Goal: Task Accomplishment & Management: Complete application form

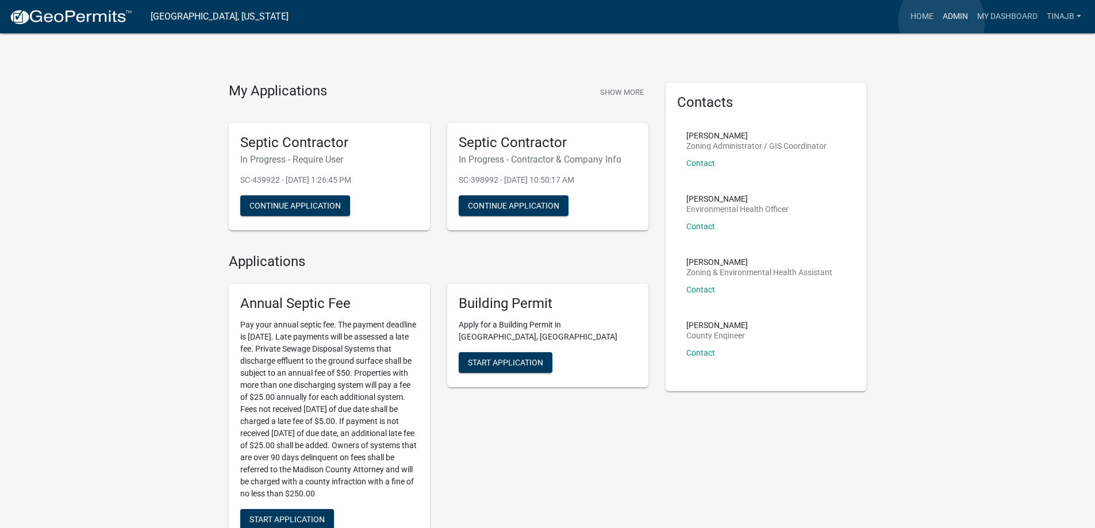
click at [941, 21] on link "Admin" at bounding box center [955, 17] width 34 height 22
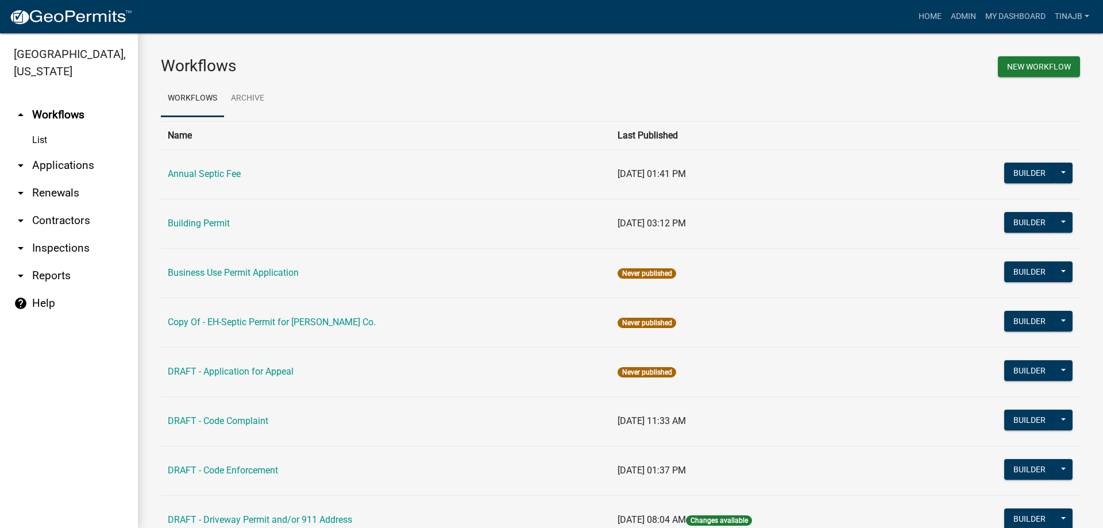
click at [76, 152] on link "arrow_drop_down Applications" at bounding box center [69, 166] width 138 height 28
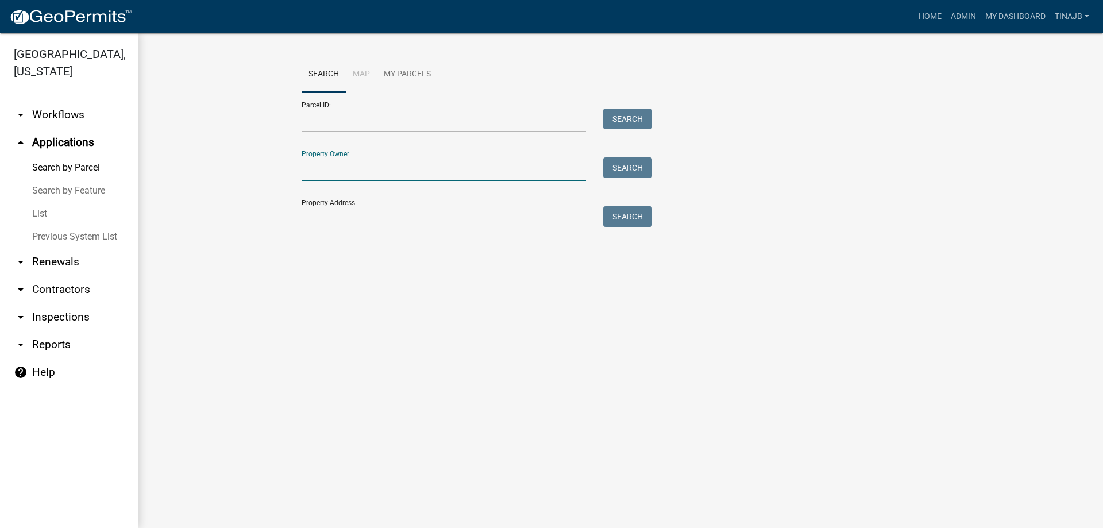
click at [335, 172] on input "Property Owner:" at bounding box center [444, 169] width 284 height 24
click at [316, 217] on input "Property Address:" at bounding box center [444, 218] width 284 height 24
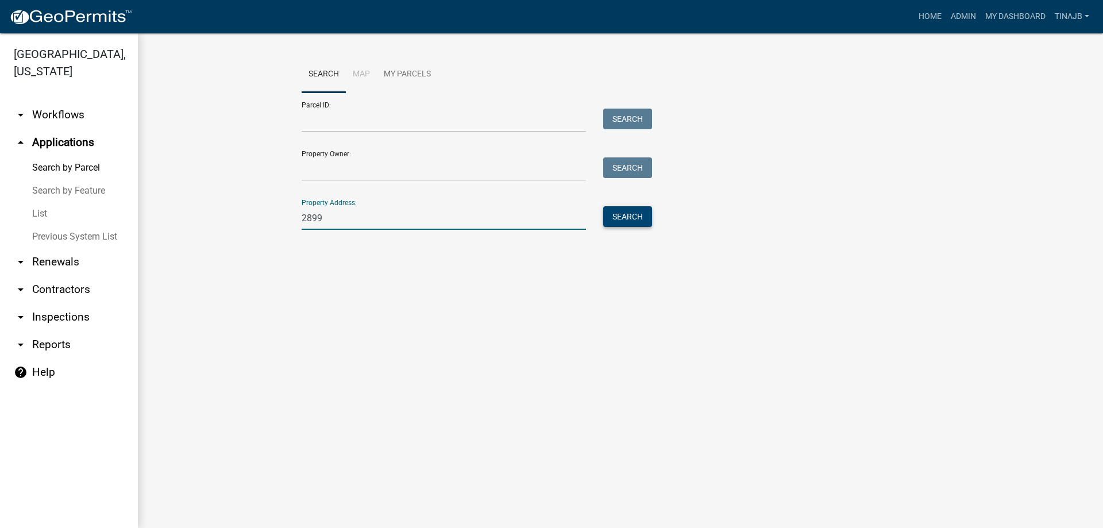
type input "2899"
click at [613, 219] on button "Search" at bounding box center [627, 216] width 49 height 21
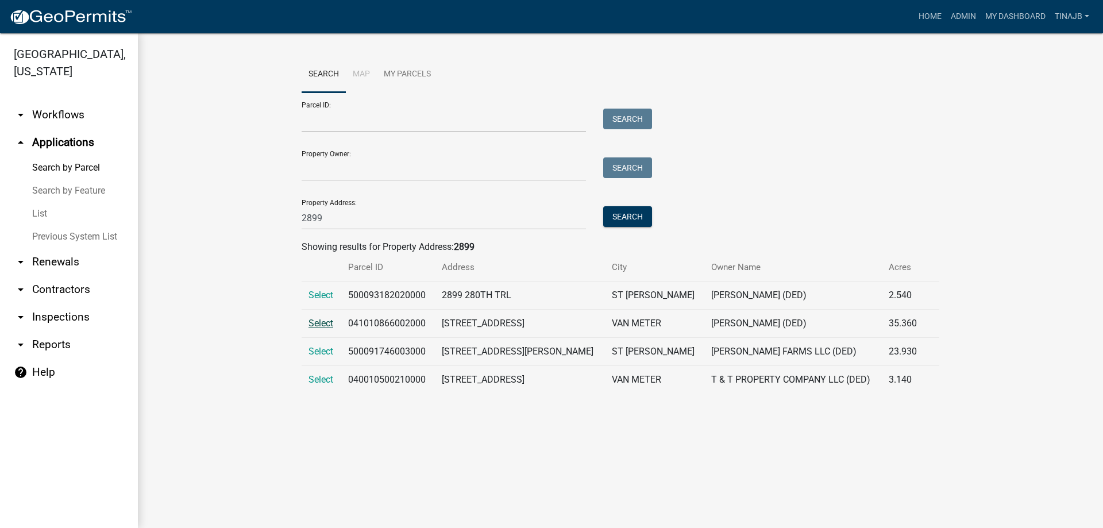
click at [321, 322] on span "Select" at bounding box center [321, 323] width 25 height 11
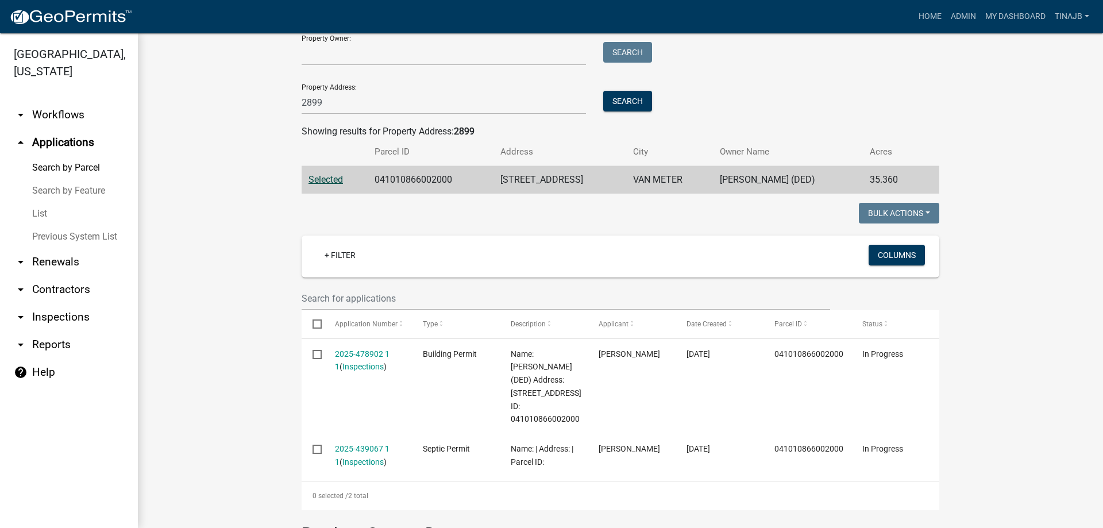
scroll to position [172, 0]
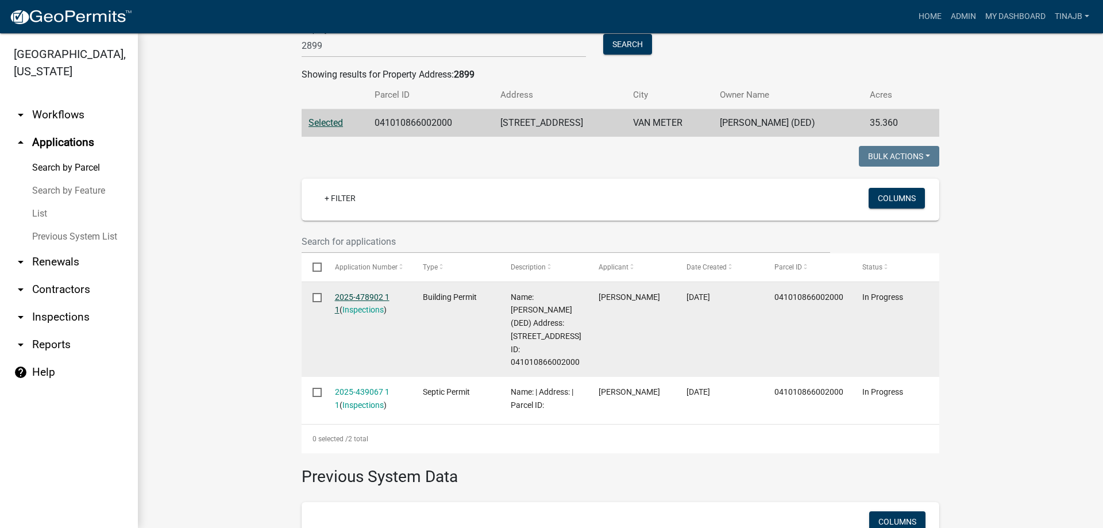
click at [359, 295] on link "2025-478902 1 1" at bounding box center [362, 304] width 55 height 22
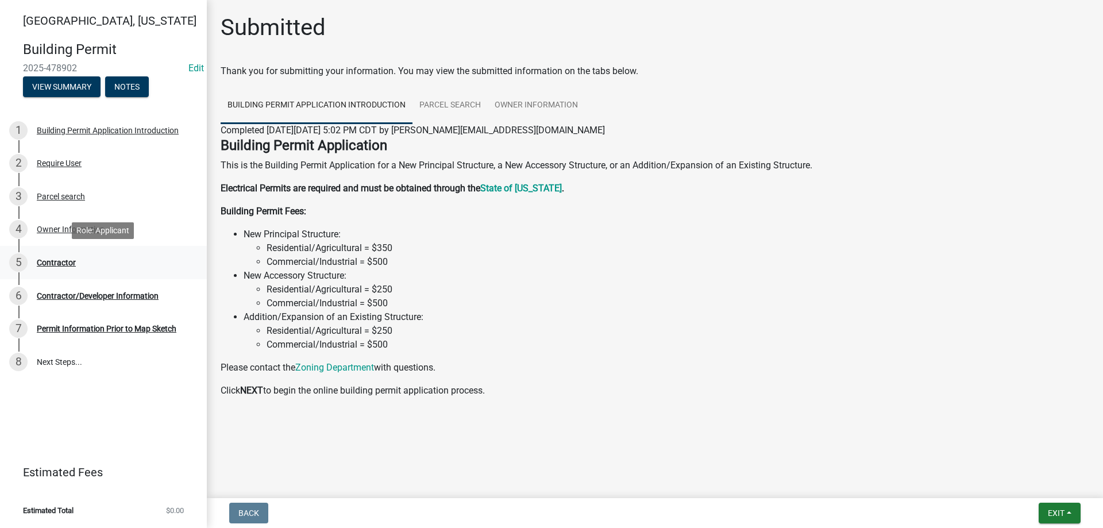
click at [45, 261] on div "Contractor" at bounding box center [56, 263] width 39 height 8
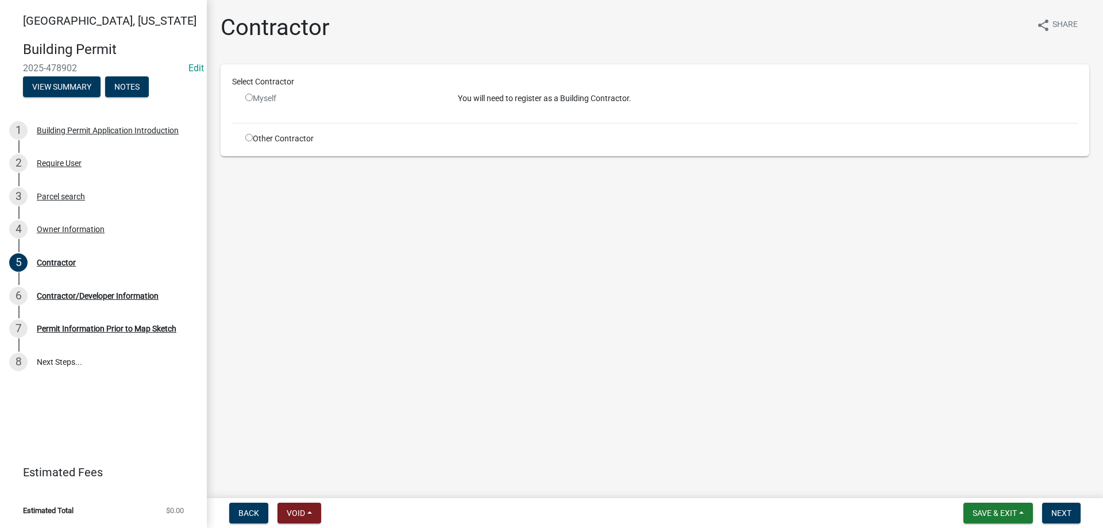
click at [249, 95] on input "radio" at bounding box center [248, 97] width 7 height 7
radio input "false"
click at [68, 293] on div "Contractor/Developer Information" at bounding box center [98, 296] width 122 height 8
click at [57, 259] on div "Contractor" at bounding box center [56, 263] width 39 height 8
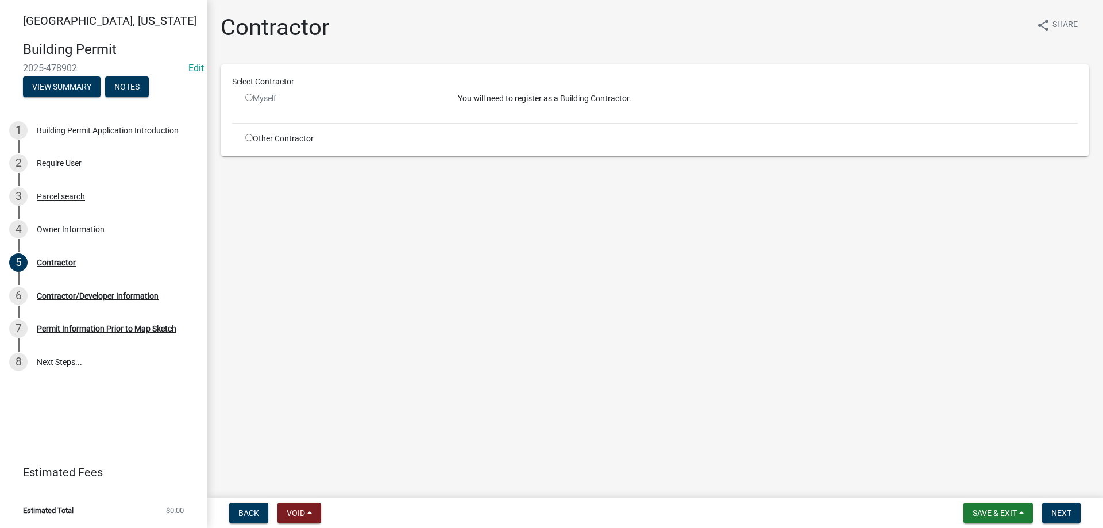
click at [248, 134] on input "radio" at bounding box center [248, 137] width 7 height 7
radio input "true"
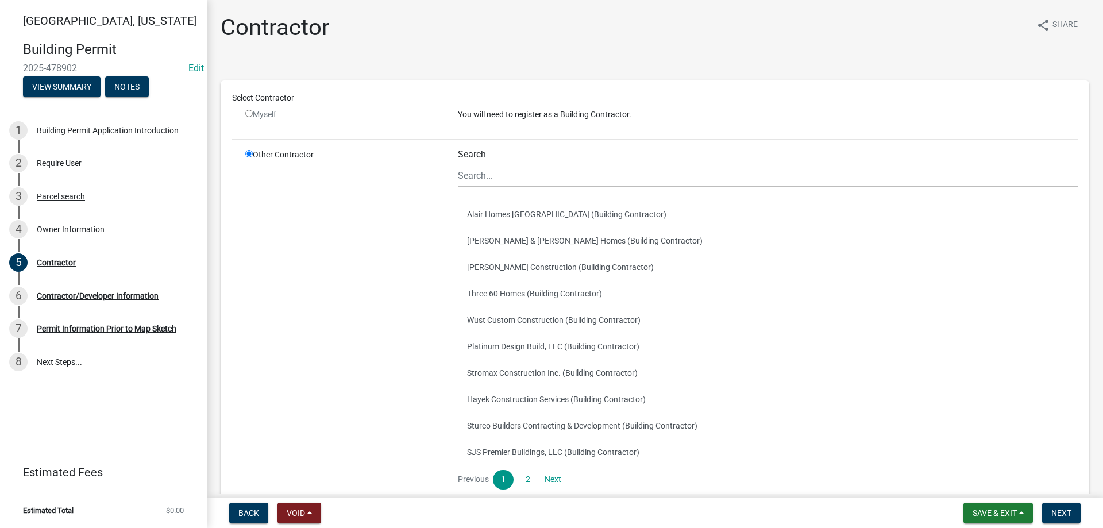
click at [245, 114] on input "radio" at bounding box center [248, 113] width 7 height 7
radio input "false"
radio input "true"
click at [247, 113] on input "radio" at bounding box center [248, 113] width 7 height 7
radio input "false"
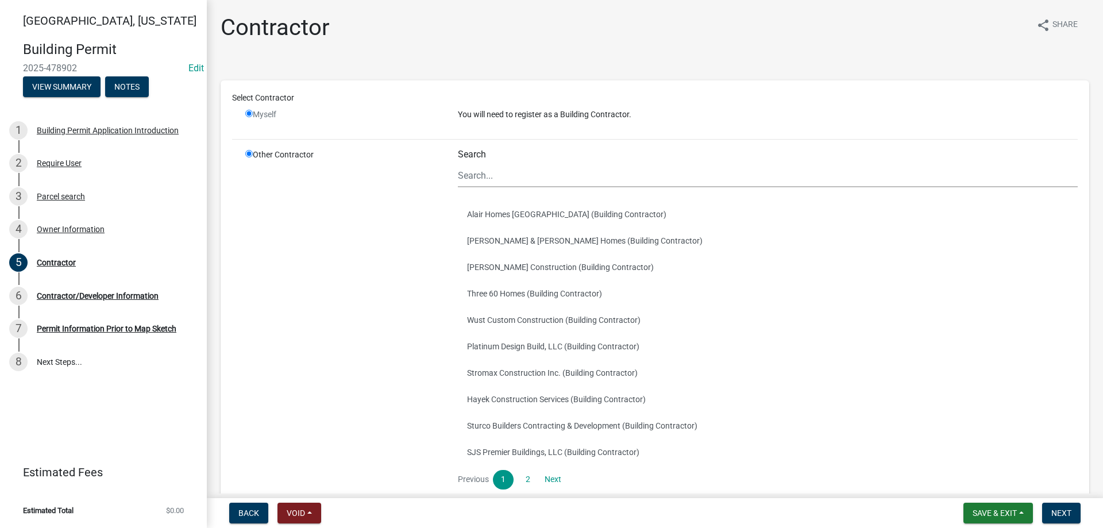
radio input "true"
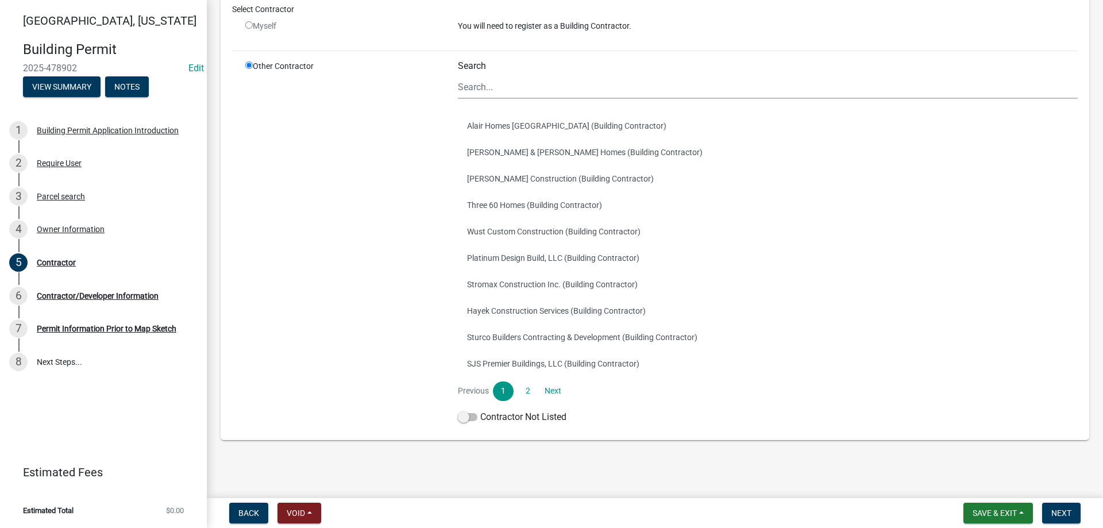
scroll to position [89, 0]
click at [460, 413] on span at bounding box center [468, 417] width 20 height 8
click at [480, 410] on input "Contractor Not Listed" at bounding box center [480, 410] width 0 height 0
click at [1059, 516] on span "Next" at bounding box center [1062, 513] width 20 height 9
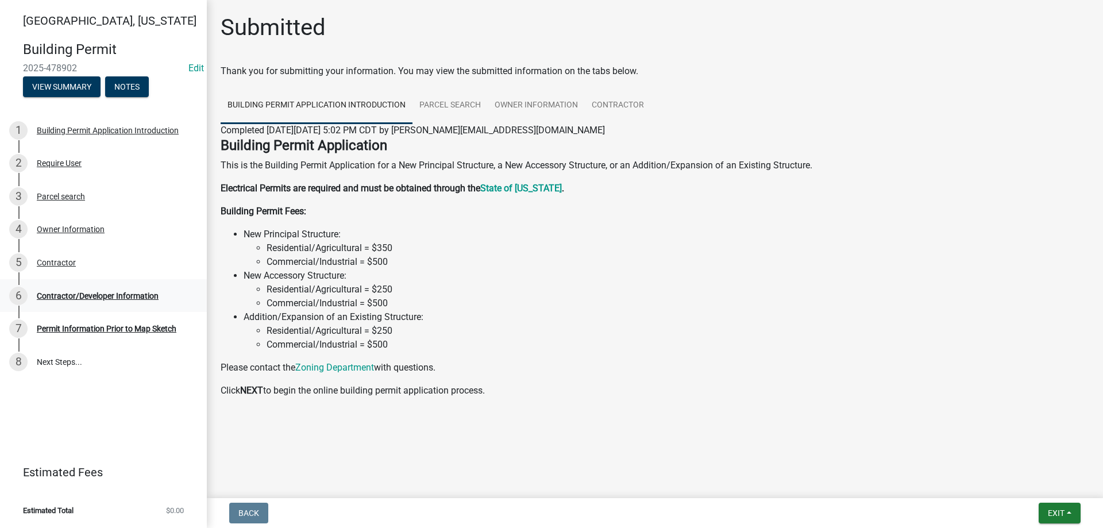
click at [75, 290] on div "6 Contractor/Developer Information" at bounding box center [98, 296] width 179 height 18
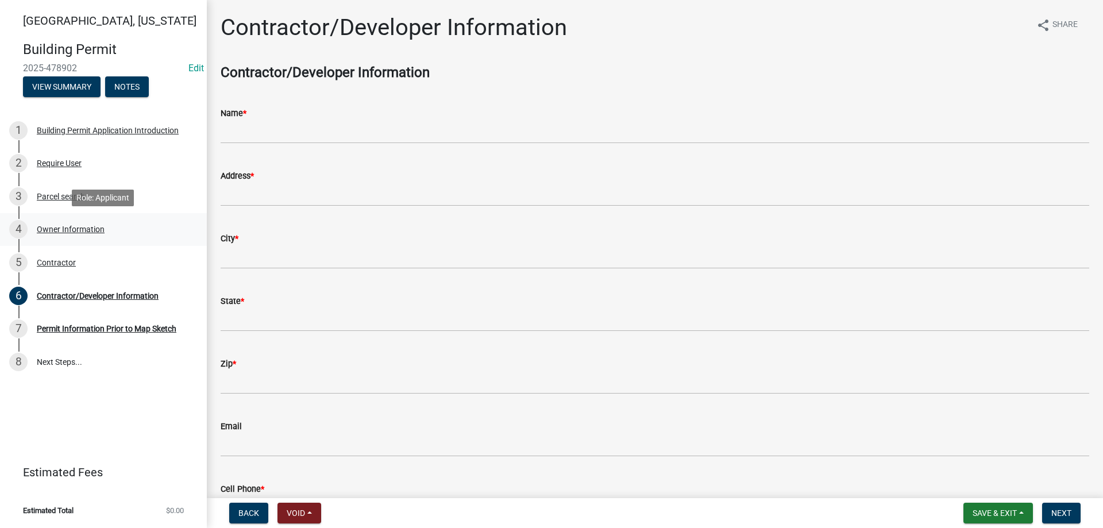
click at [77, 227] on div "Owner Information" at bounding box center [71, 229] width 68 height 8
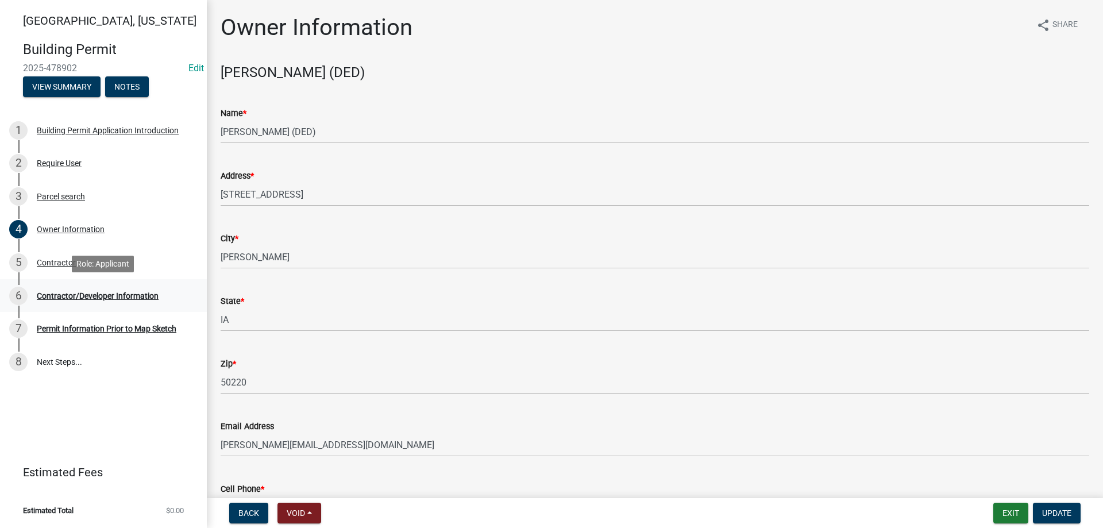
click at [78, 295] on div "Contractor/Developer Information" at bounding box center [98, 296] width 122 height 8
